Goal: Understand process/instructions

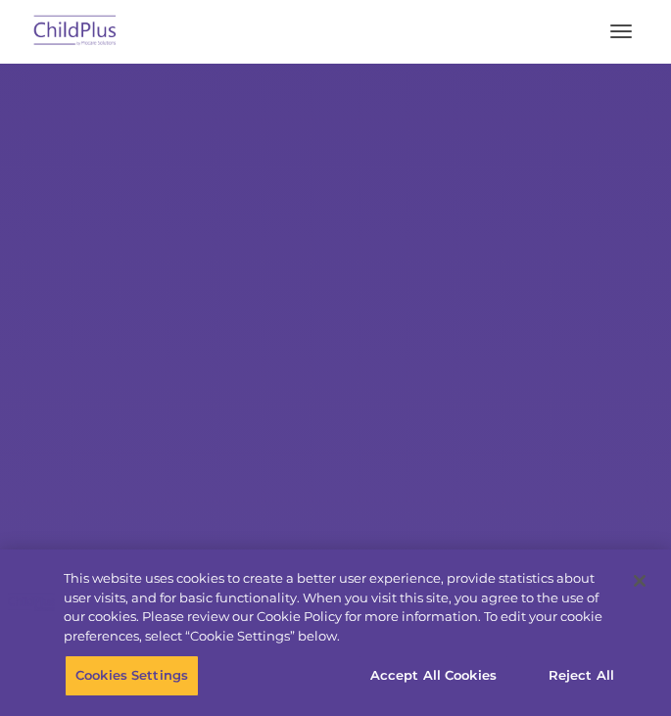
select select "MEDIUM"
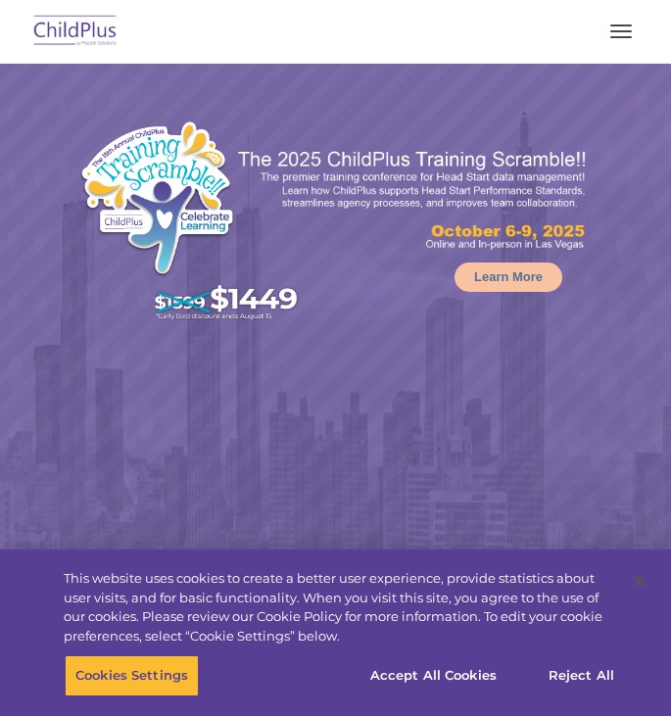
click at [626, 17] on button "button" at bounding box center [620, 31] width 41 height 31
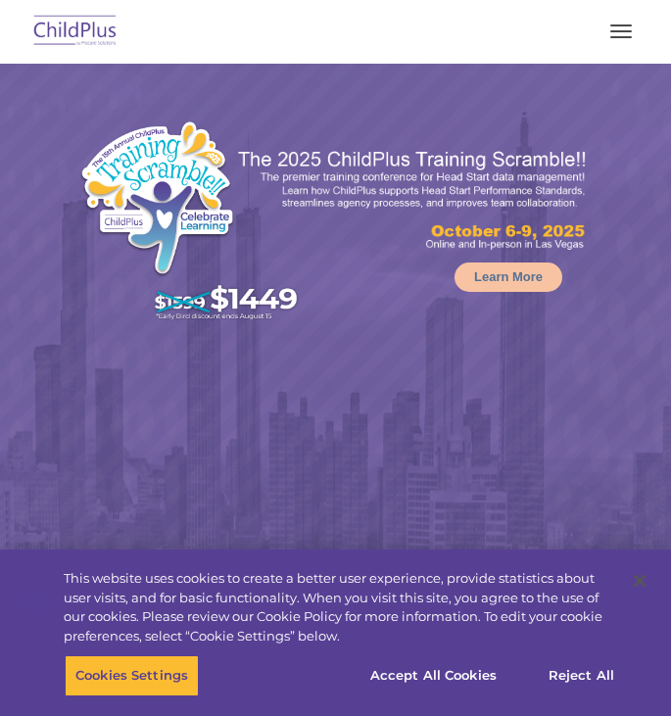
select select "MEDIUM"
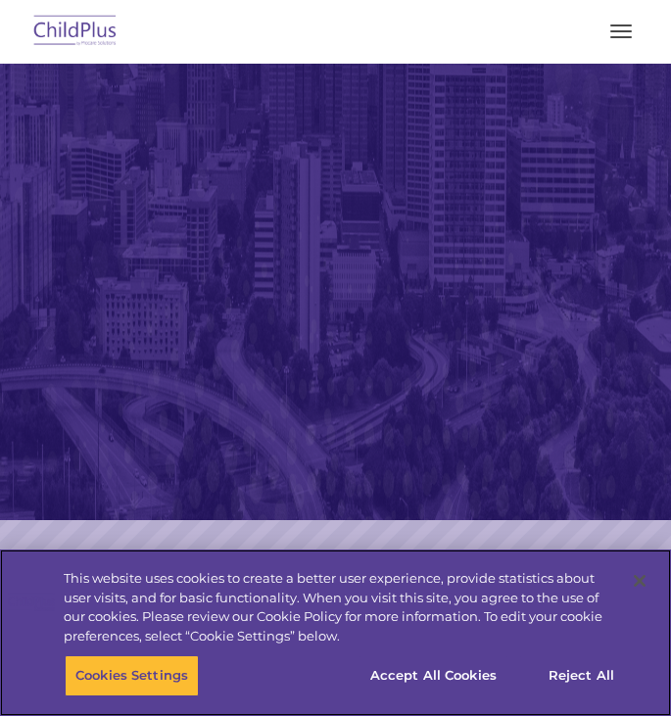
scroll to position [460, 0]
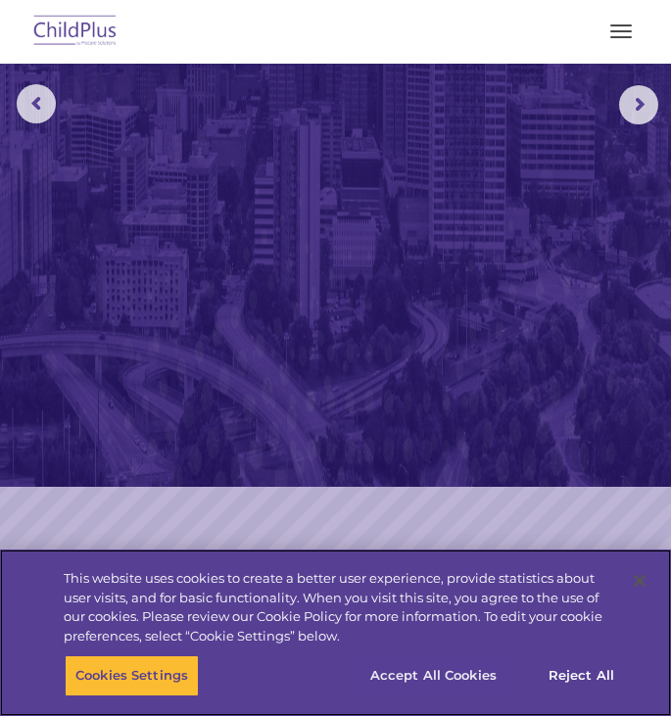
click at [445, 681] on button "Accept All Cookies" at bounding box center [433, 675] width 148 height 41
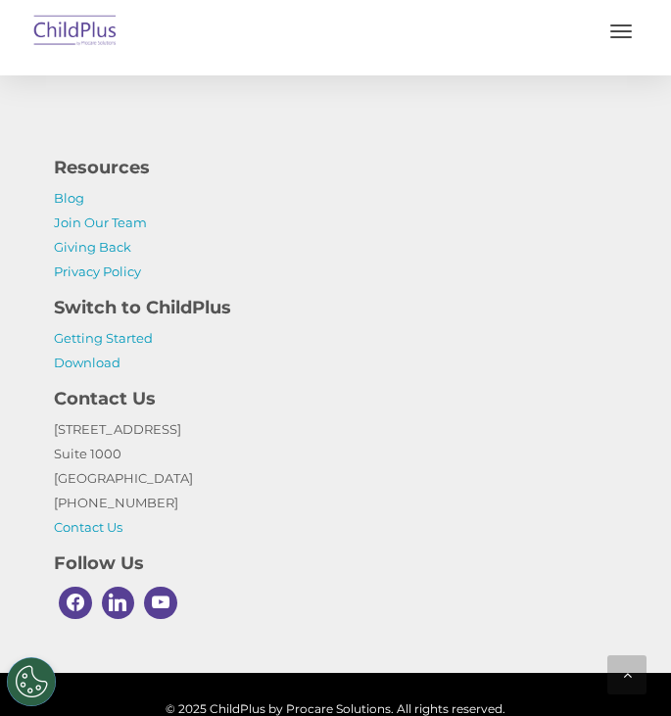
scroll to position [4738, 0]
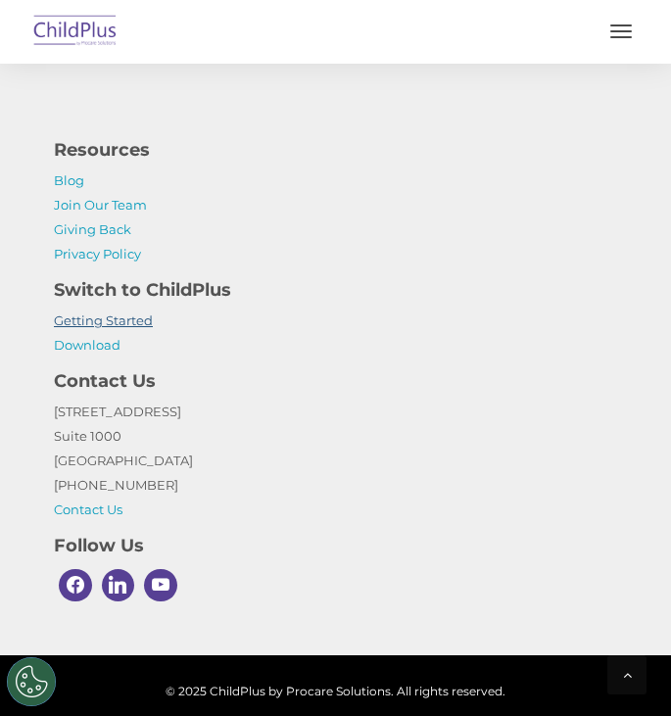
click at [110, 328] on link "Getting Started" at bounding box center [103, 320] width 99 height 16
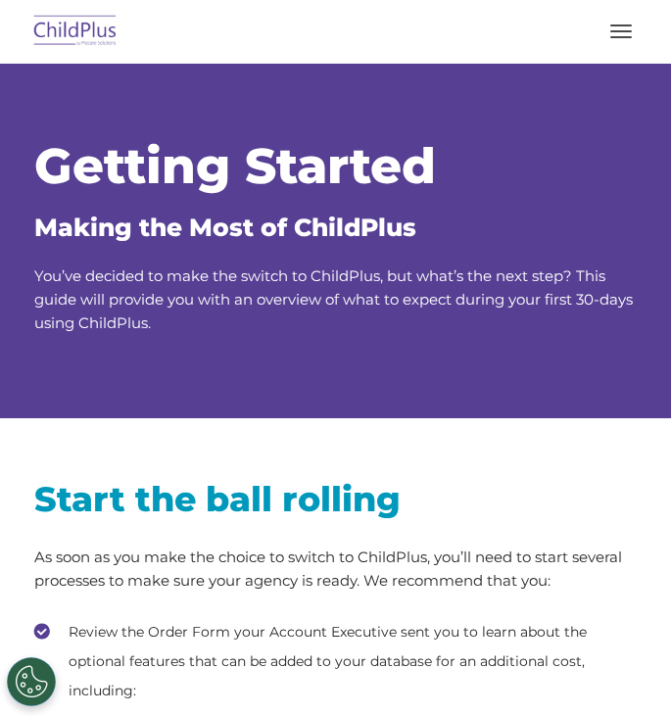
click at [618, 44] on button "button" at bounding box center [620, 31] width 41 height 31
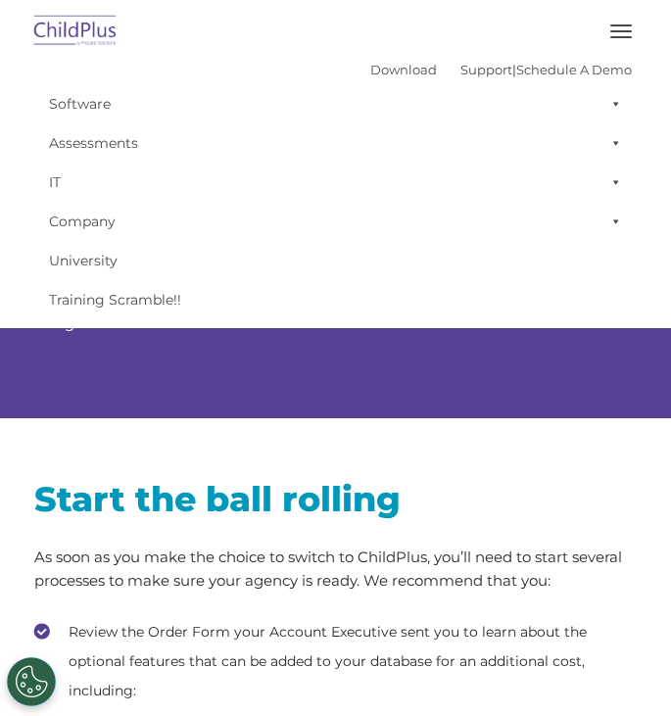
click at [618, 29] on button "button" at bounding box center [620, 31] width 41 height 31
